Goal: Task Accomplishment & Management: Manage account settings

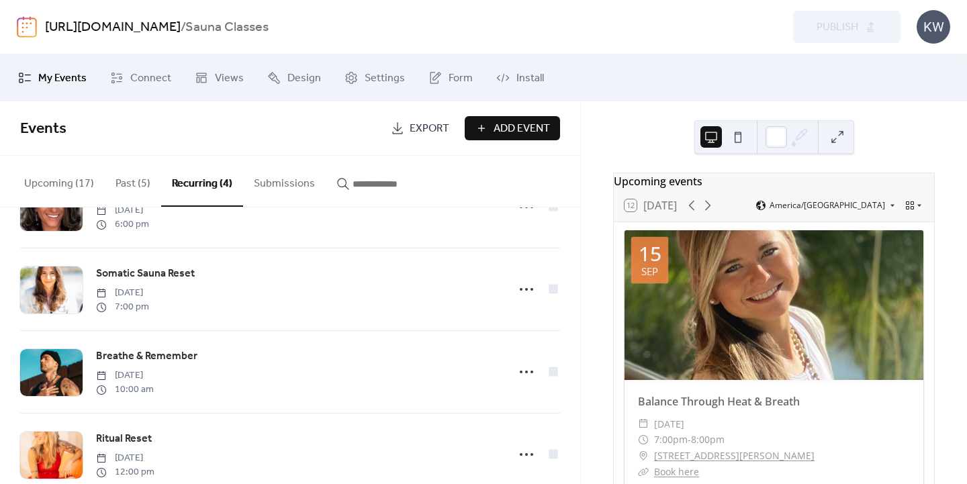
scroll to position [62, 0]
click at [138, 183] on button "Past (5)" at bounding box center [133, 181] width 56 height 50
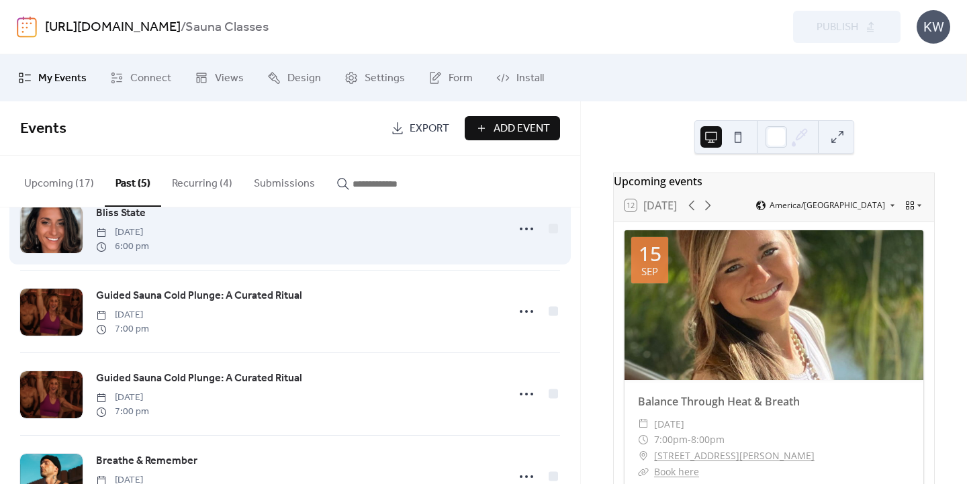
scroll to position [177, 0]
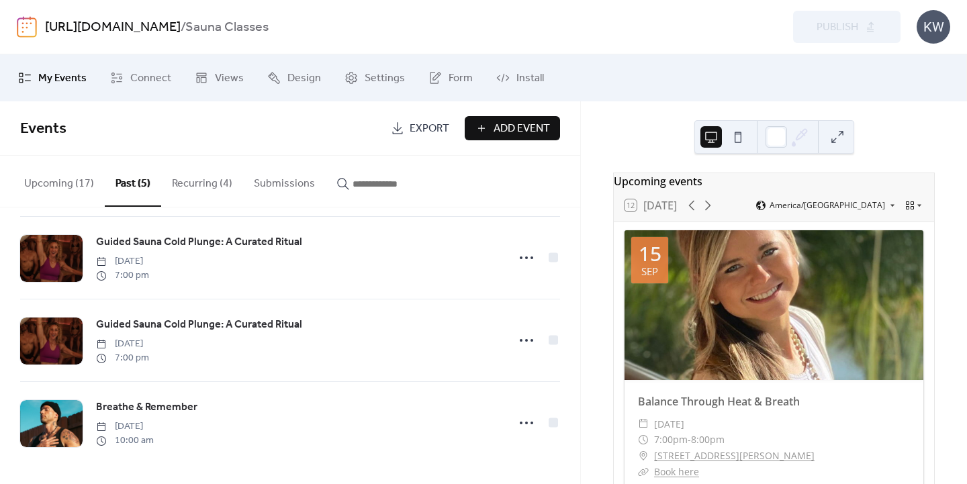
click at [59, 179] on button "Upcoming (17)" at bounding box center [58, 181] width 91 height 50
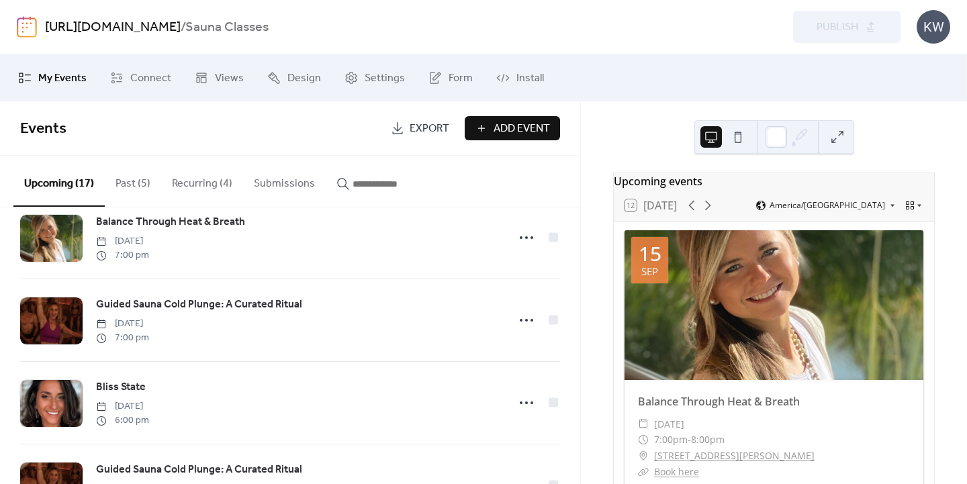
scroll to position [193, 0]
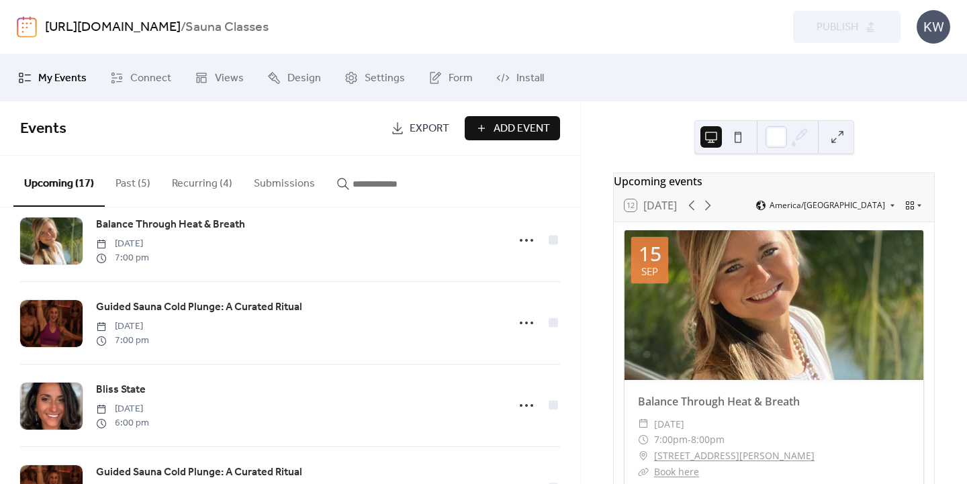
click at [184, 182] on button "Recurring (4)" at bounding box center [202, 181] width 82 height 50
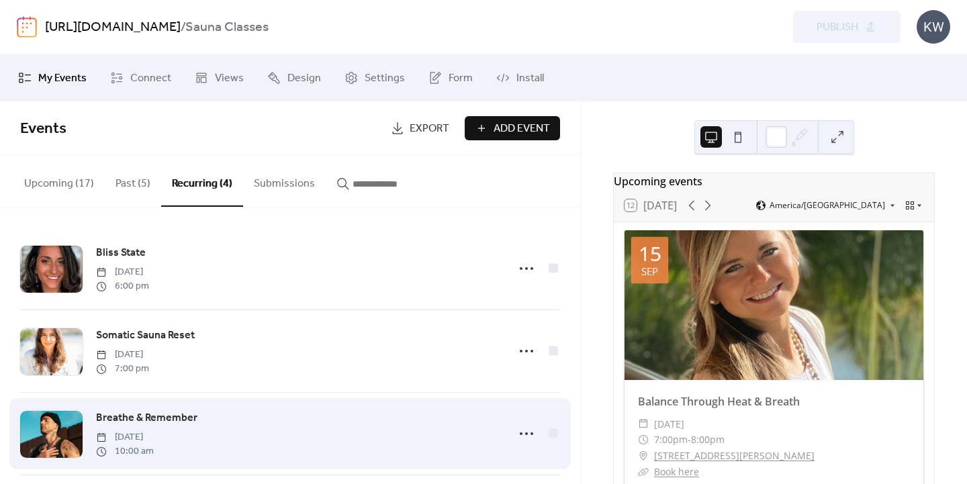
scroll to position [95, 0]
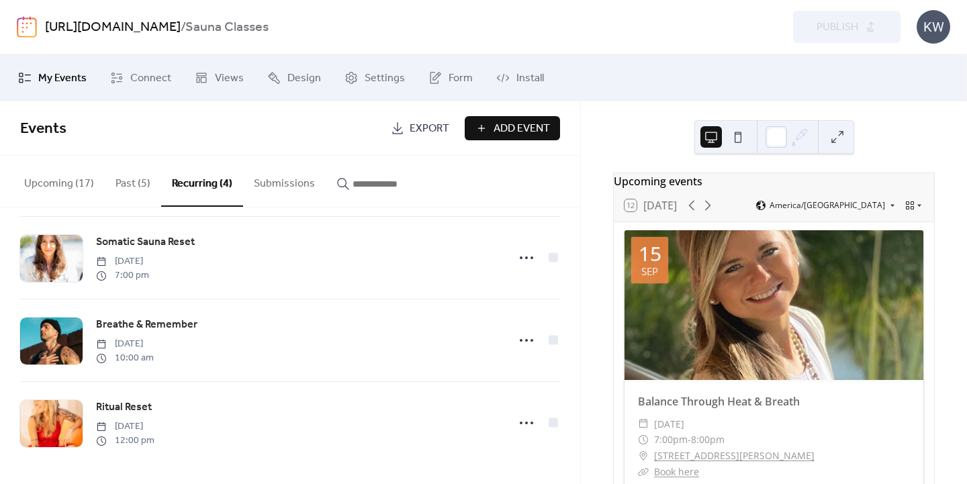
click at [77, 191] on button "Upcoming (17)" at bounding box center [58, 181] width 91 height 50
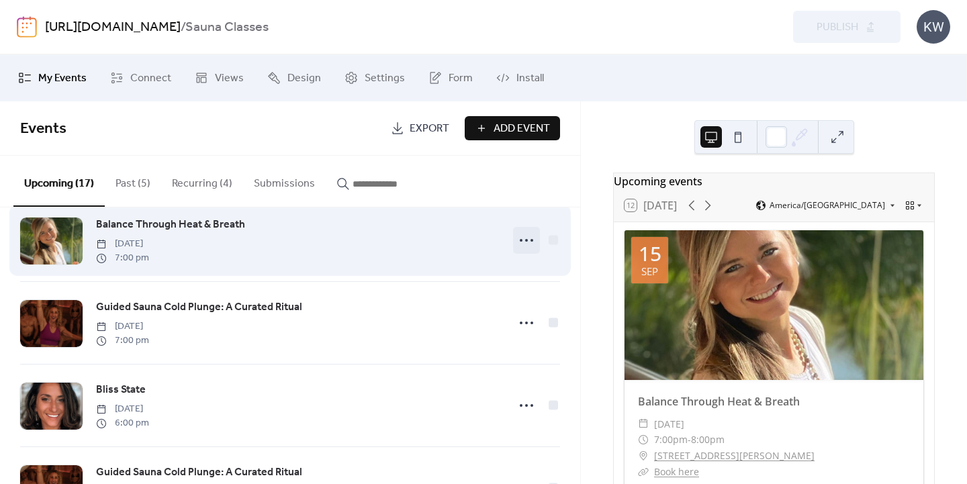
click at [519, 241] on icon at bounding box center [526, 240] width 21 height 21
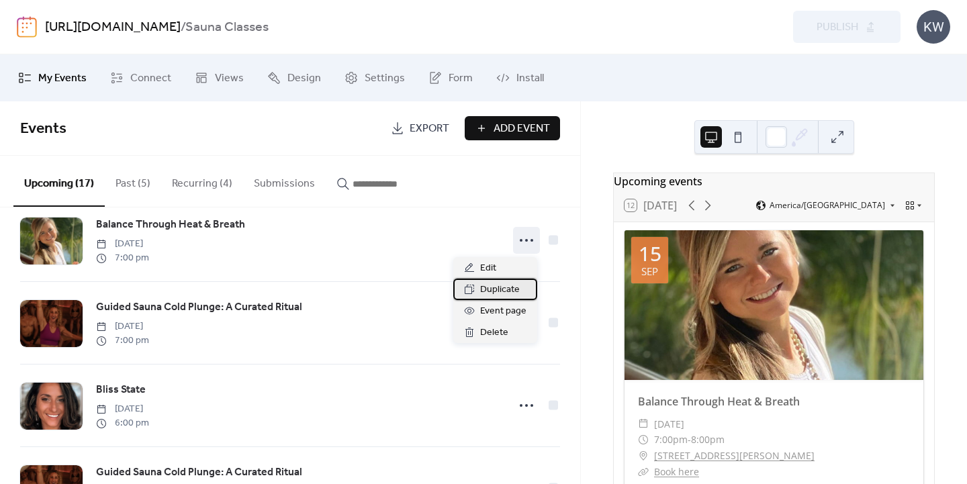
click at [503, 288] on span "Duplicate" at bounding box center [500, 290] width 40 height 16
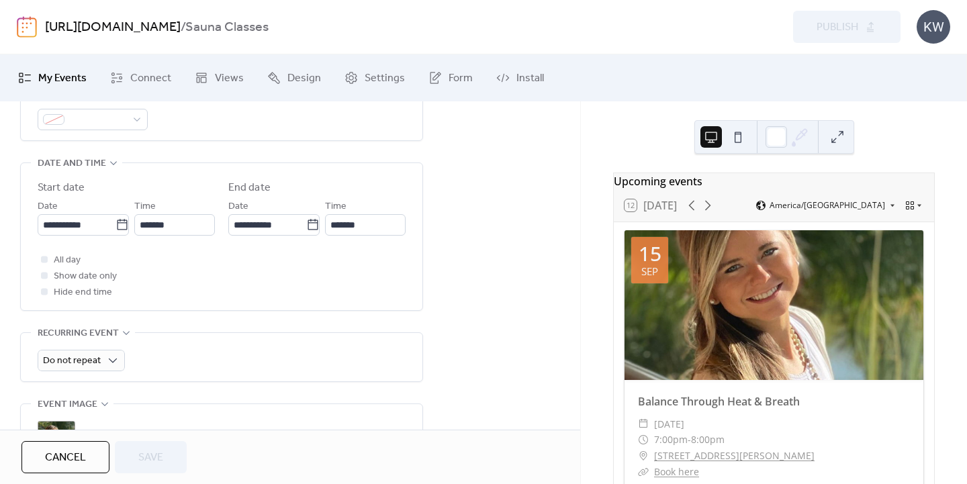
scroll to position [408, 0]
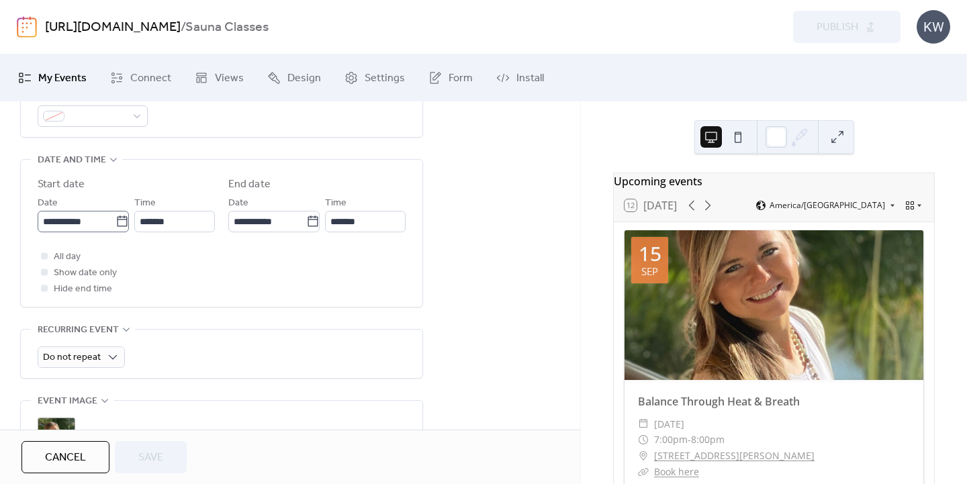
click at [120, 220] on icon at bounding box center [122, 221] width 13 height 13
click at [116, 220] on input "**********" at bounding box center [77, 221] width 78 height 21
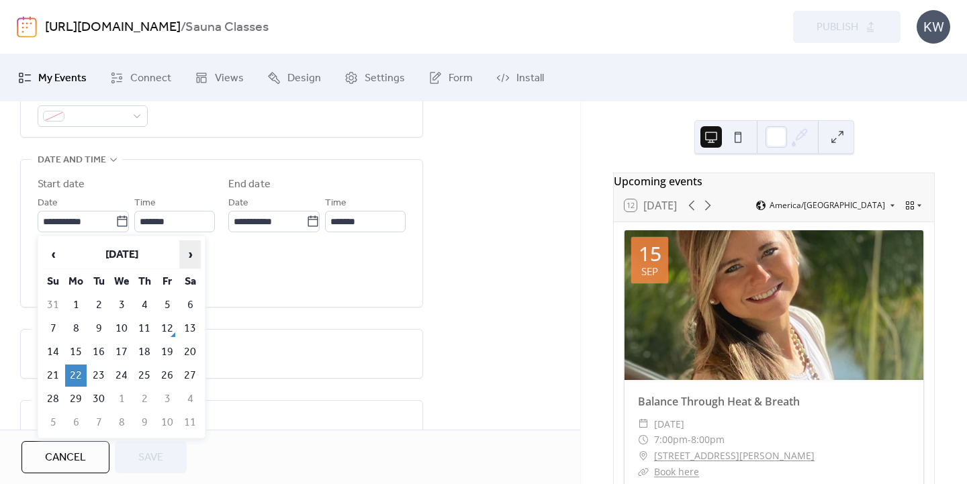
click at [189, 250] on span "›" at bounding box center [190, 254] width 20 height 27
click at [79, 324] on td "6" at bounding box center [75, 329] width 21 height 22
type input "**********"
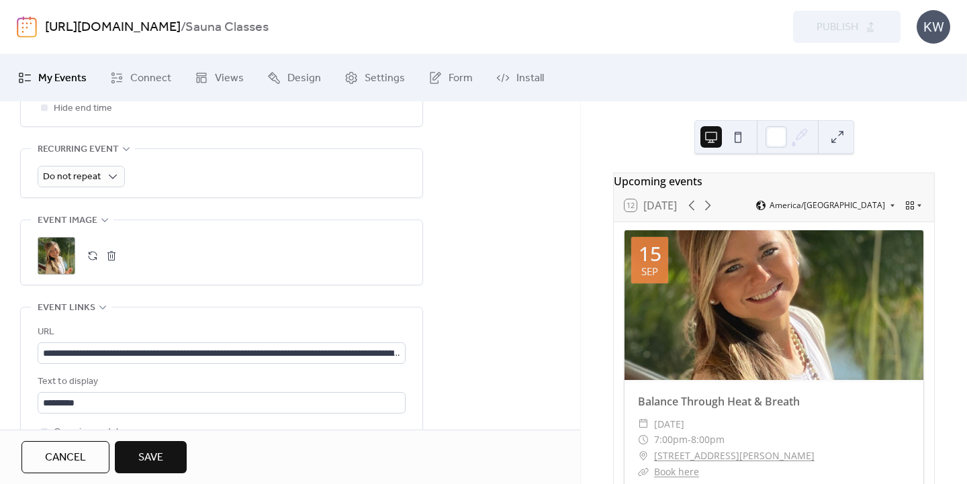
scroll to position [787, 0]
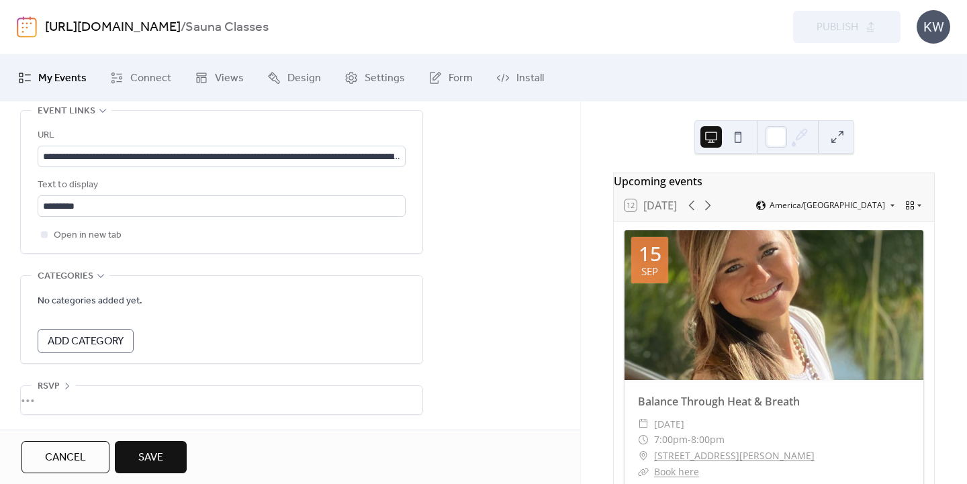
click at [144, 462] on span "Save" at bounding box center [150, 458] width 25 height 16
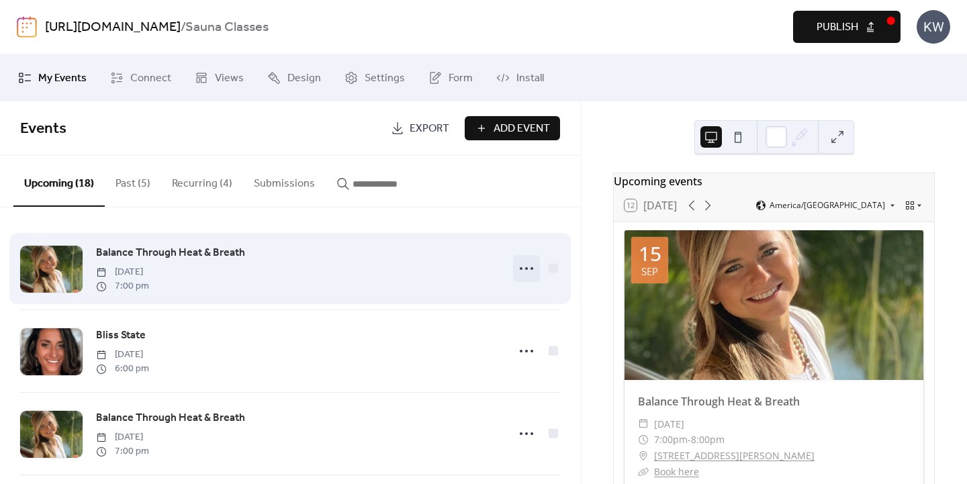
click at [529, 271] on icon at bounding box center [526, 268] width 21 height 21
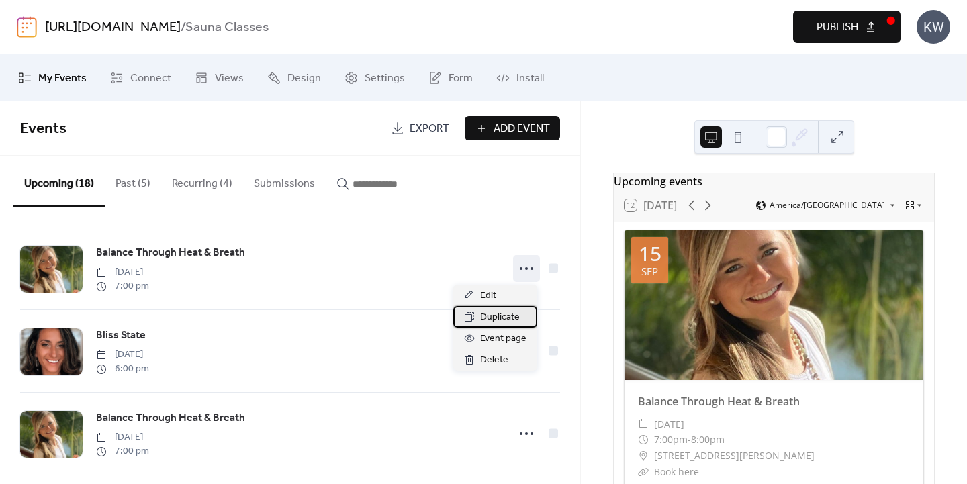
click at [505, 314] on span "Duplicate" at bounding box center [500, 318] width 40 height 16
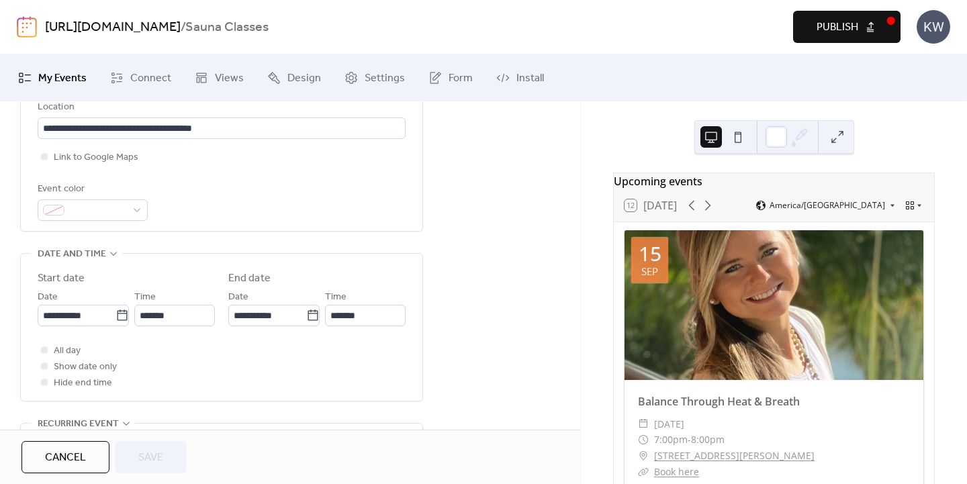
scroll to position [319, 0]
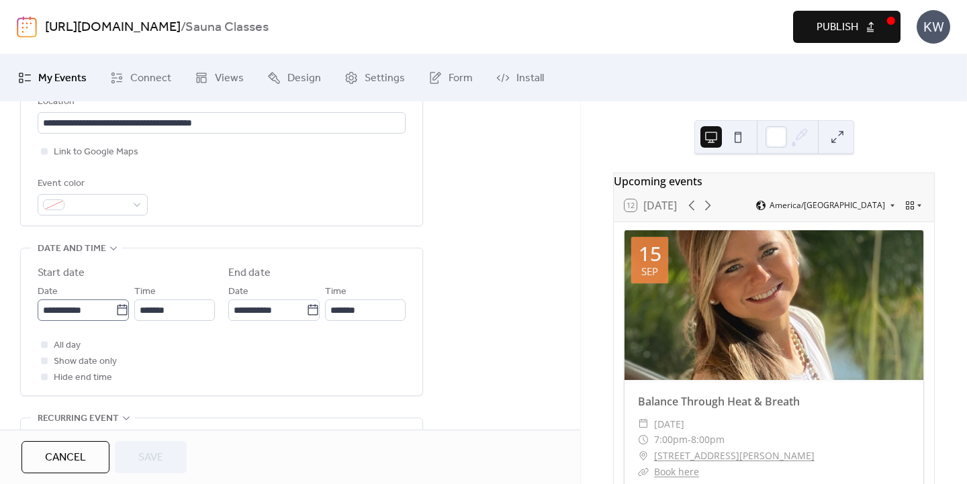
click at [118, 312] on icon at bounding box center [122, 310] width 13 height 13
click at [116, 312] on input "**********" at bounding box center [77, 310] width 78 height 21
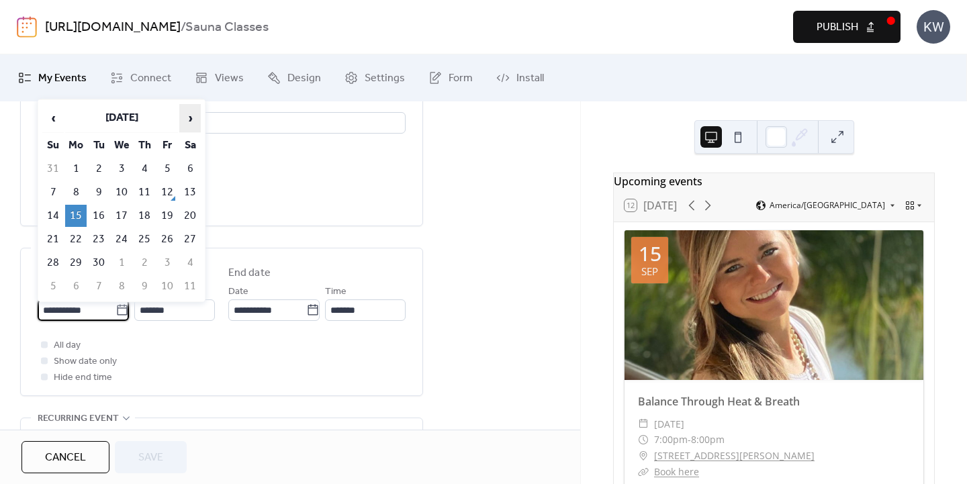
click at [188, 117] on span "›" at bounding box center [190, 118] width 20 height 27
click at [75, 210] on td "13" at bounding box center [75, 216] width 21 height 22
type input "**********"
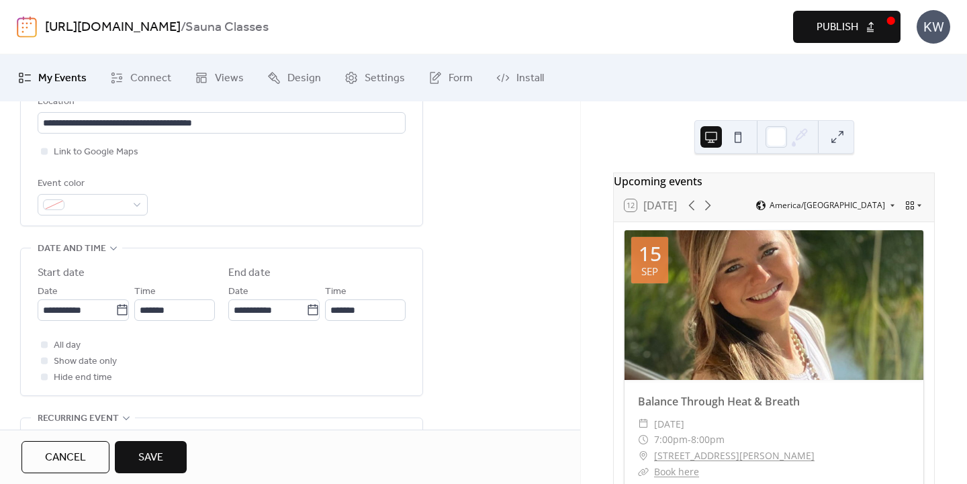
click at [146, 457] on span "Save" at bounding box center [150, 458] width 25 height 16
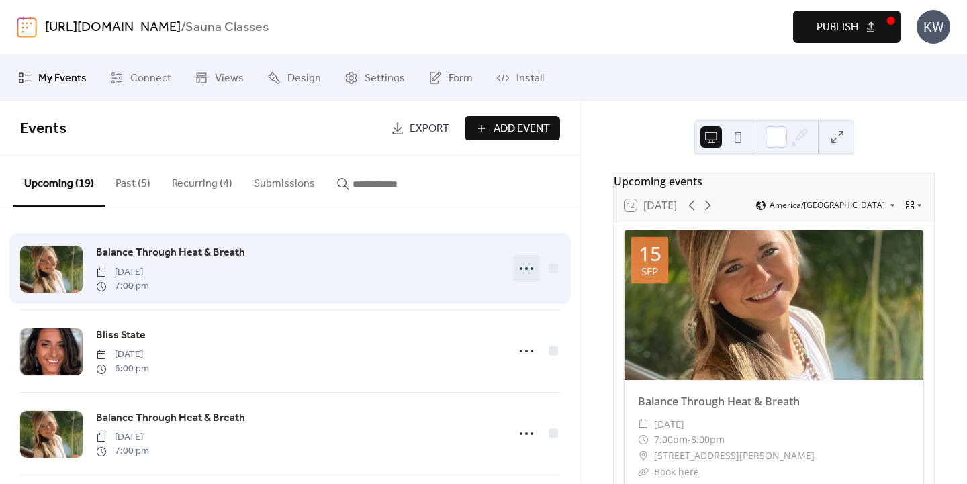
click at [521, 269] on icon at bounding box center [526, 268] width 21 height 21
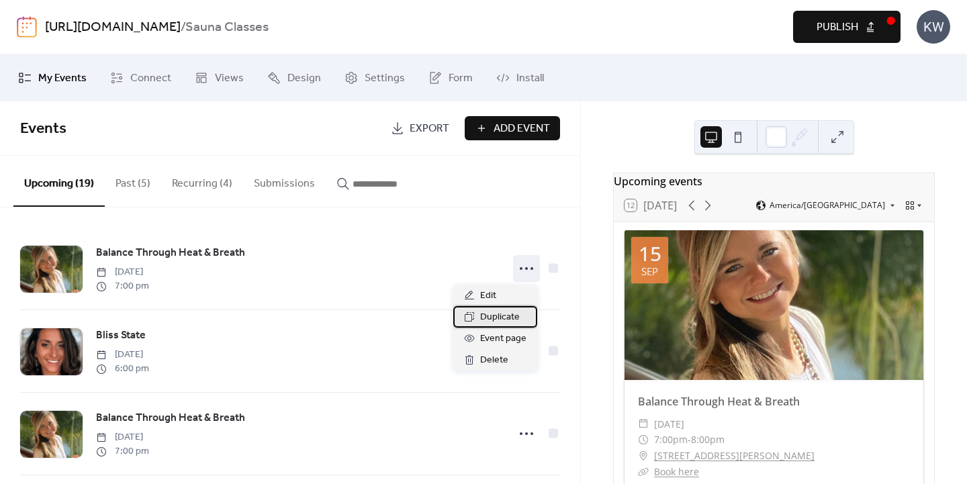
click at [511, 313] on span "Duplicate" at bounding box center [500, 318] width 40 height 16
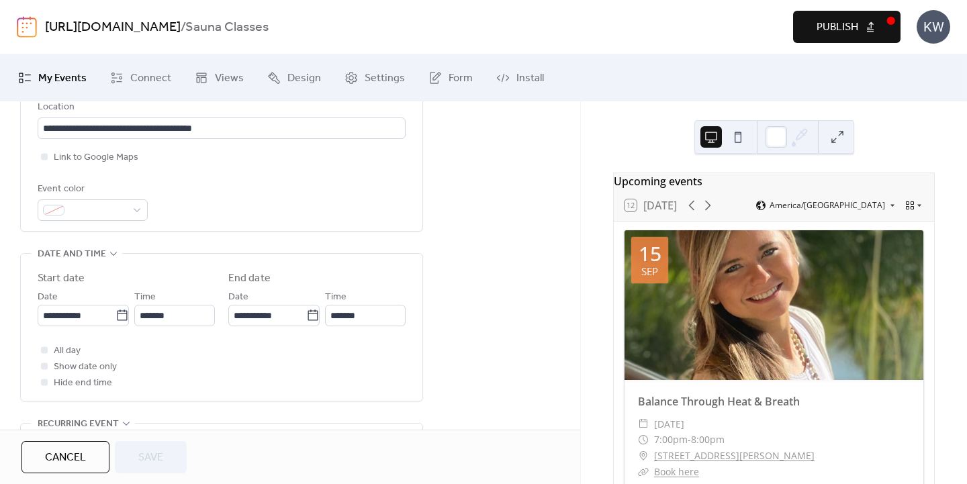
scroll to position [314, 0]
click at [117, 310] on icon at bounding box center [122, 314] width 10 height 11
click at [114, 310] on input "**********" at bounding box center [77, 314] width 78 height 21
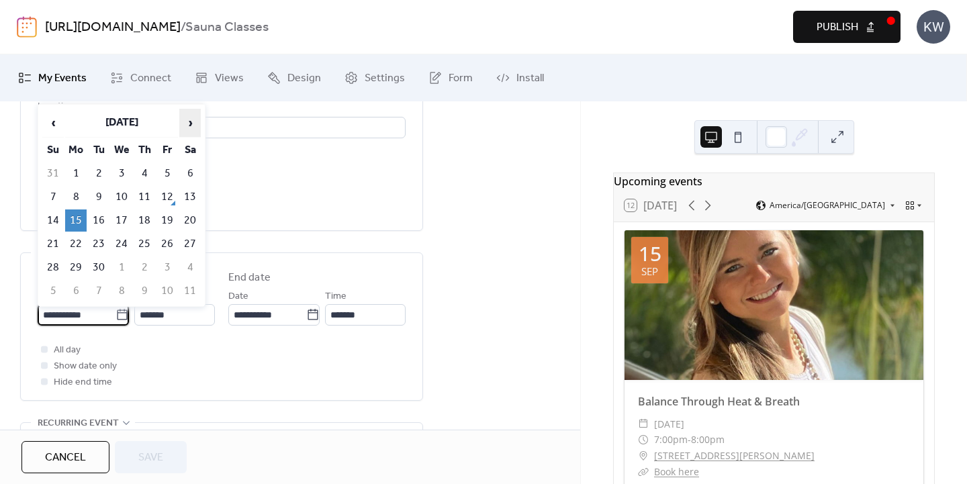
click at [188, 122] on span "›" at bounding box center [190, 123] width 20 height 27
click at [76, 237] on td "20" at bounding box center [75, 244] width 21 height 22
type input "**********"
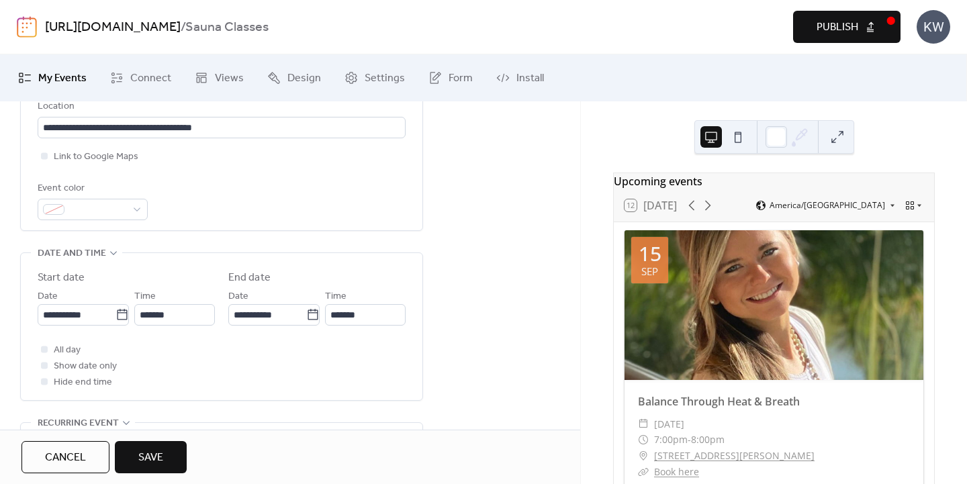
click at [150, 455] on span "Save" at bounding box center [150, 458] width 25 height 16
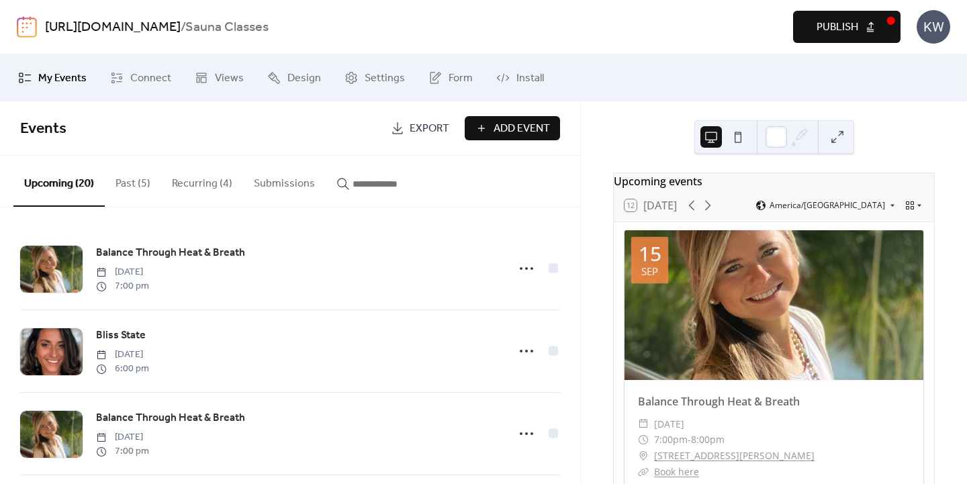
click at [823, 28] on span "Publish" at bounding box center [838, 27] width 42 height 16
